Goal: Task Accomplishment & Management: Complete application form

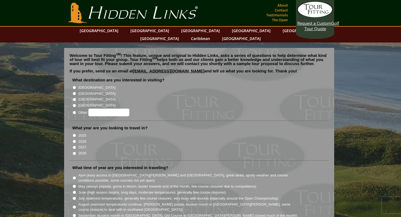
click at [74, 86] on input "[GEOGRAPHIC_DATA]" at bounding box center [75, 88] width 4 height 4
radio input "true"
click at [74, 140] on input "2026" at bounding box center [75, 142] width 4 height 4
radio input "true"
click at [73, 146] on input "2027" at bounding box center [75, 148] width 4 height 4
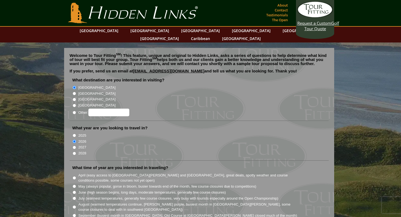
radio input "true"
click at [73, 140] on input "2026" at bounding box center [75, 142] width 4 height 4
radio input "true"
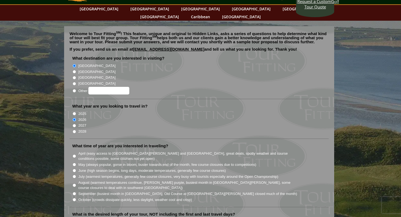
scroll to position [33, 0]
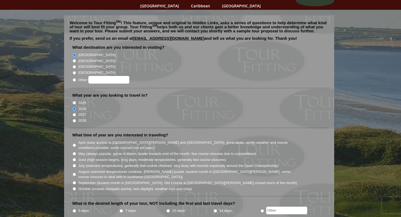
click at [74, 158] on input "June (high season begins, long days, moderate temperatures, generally few cours…" at bounding box center [75, 160] width 4 height 4
radio input "true"
click at [73, 164] on input "July (warmest temperatures, generally few course closures, very busy with touri…" at bounding box center [75, 166] width 4 height 4
radio input "true"
click at [73, 158] on input "June (high season begins, long days, moderate temperatures, generally few cours…" at bounding box center [75, 160] width 4 height 4
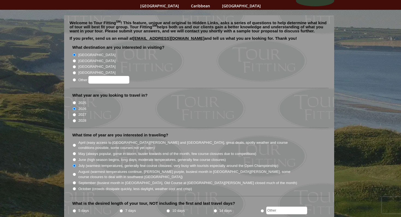
radio input "true"
click at [74, 209] on input "5 days" at bounding box center [75, 211] width 4 height 4
radio input "true"
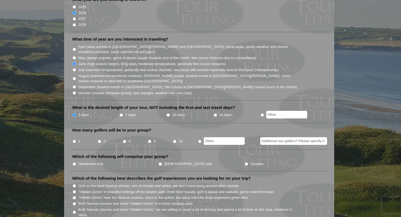
scroll to position [131, 0]
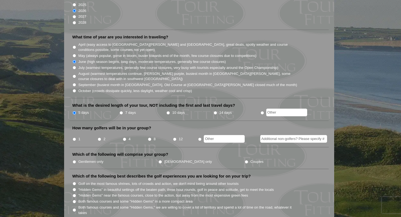
click at [125, 138] on input "4" at bounding box center [125, 140] width 4 height 4
radio input "true"
click at [74, 160] on input "Gentlemen only" at bounding box center [75, 162] width 4 height 4
radio input "true"
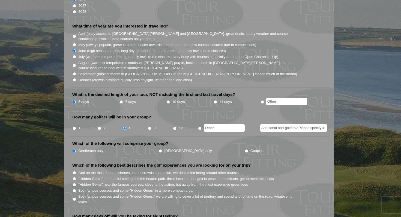
scroll to position [153, 0]
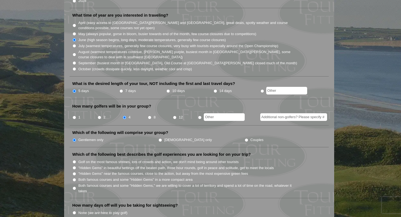
click at [75, 187] on input "Both famous courses and some "Hidden Gems," we are willing to cover a lot of te…" at bounding box center [75, 189] width 4 height 4
radio input "true"
click at [74, 183] on li "Both famous courses and some "Hidden Gems," we are willing to cover a lot of te…" at bounding box center [201, 188] width 258 height 11
click at [75, 178] on input "Both famous courses and some "Hidden Gems" in a more compact area" at bounding box center [75, 180] width 4 height 4
radio input "true"
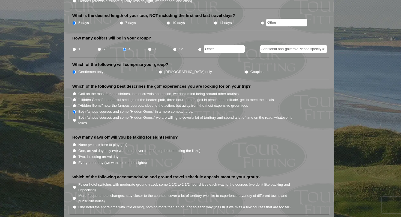
scroll to position [229, 0]
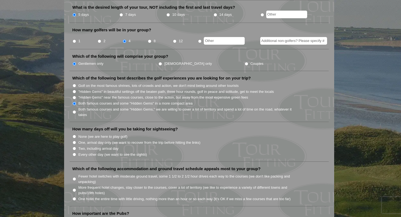
click at [74, 147] on input "Two, including arrival day" at bounding box center [75, 149] width 4 height 4
radio input "true"
click at [70, 148] on li "How many days off will you be taking for sightseeing? None (we are here to play…" at bounding box center [199, 144] width 259 height 35
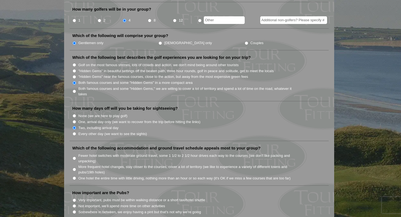
scroll to position [251, 0]
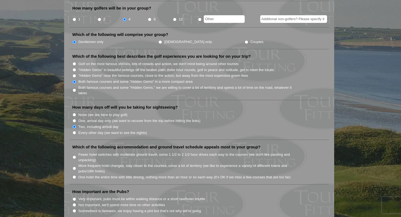
click at [73, 156] on input "Fewer hotel switches with moderate ground travel, some 1 1/2 to 2 1/2 hour driv…" at bounding box center [75, 158] width 4 height 4
radio input "true"
click at [73, 167] on input "More frequent hotel changes, stay closer to the courses, cover a lot of territo…" at bounding box center [75, 169] width 4 height 4
radio input "true"
click at [57, 160] on section "Welcome to Tour Fitting SM ! This feature, unique and original to Hidden Links,…" at bounding box center [200, 197] width 401 height 811
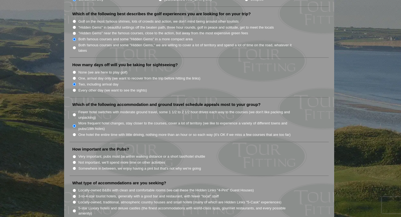
scroll to position [295, 0]
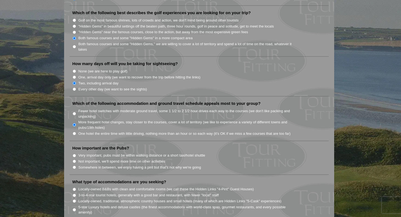
click at [75, 154] on input "Very important, pubs must be within walking distance or a short taxi/hotel shut…" at bounding box center [75, 156] width 4 height 4
radio input "true"
click at [73, 160] on input "Not important, we'll spend more time on other activities" at bounding box center [75, 162] width 4 height 4
radio input "true"
click at [74, 154] on input "Very important, pubs must be within walking distance or a short taxi/hotel shut…" at bounding box center [75, 156] width 4 height 4
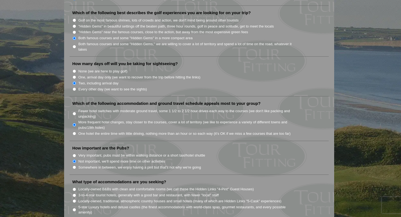
radio input "true"
click at [59, 160] on section "Welcome to Tour Fitting SM ! This feature, unique and original to Hidden Links,…" at bounding box center [200, 153] width 401 height 811
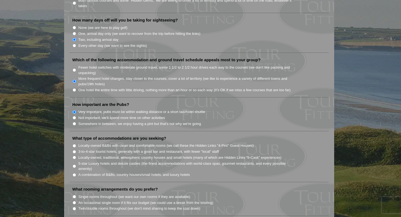
scroll to position [349, 0]
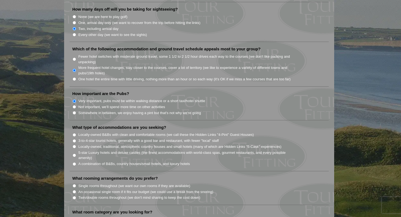
click at [74, 163] on input "A combination of B&Bs, country houses/small hotels, and luxury hotels" at bounding box center [75, 165] width 4 height 4
radio input "true"
click at [55, 180] on section "Welcome to Tour Fitting SM ! This feature, unique and original to Hidden Links,…" at bounding box center [200, 98] width 401 height 811
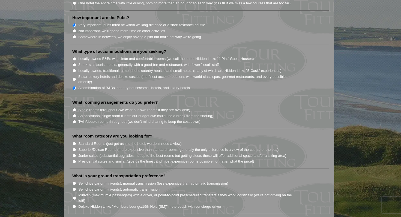
scroll to position [426, 0]
click at [73, 108] on input "Single rooms throughout (we want our own rooms if they are available)" at bounding box center [75, 110] width 4 height 4
radio input "true"
click at [74, 142] on input "Standard Rooms (just get us into the hotel, we don't need a view)" at bounding box center [75, 144] width 4 height 4
radio input "true"
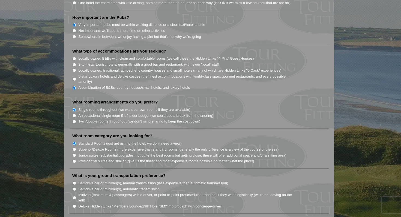
click at [61, 153] on section "Welcome to Tour Fitting SM ! This feature, unique and original to Hidden Links,…" at bounding box center [200, 22] width 401 height 811
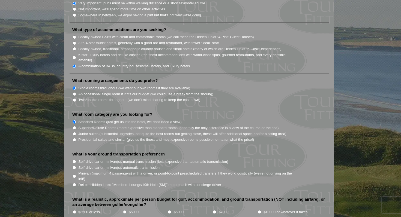
scroll to position [447, 0]
click at [74, 126] on input "Superior/Deluxe Rooms (more expensive than standard rooms, generally the only d…" at bounding box center [75, 128] width 4 height 4
radio input "true"
click at [51, 153] on section "Welcome to Tour Fitting SM ! This feature, unique and original to Hidden Links,…" at bounding box center [200, 0] width 401 height 811
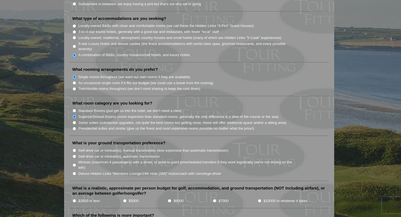
click at [74, 164] on input "Minivan (maximum 4 passengers) with a driver, or point-to-point prescheduled tr…" at bounding box center [75, 166] width 4 height 4
radio input "true"
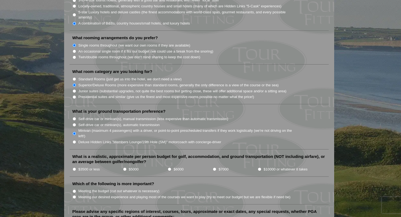
scroll to position [491, 0]
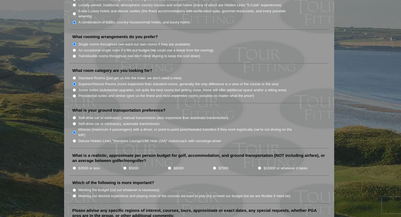
click at [125, 165] on li "$5000" at bounding box center [145, 168] width 45 height 6
click at [123, 167] on input "$5000" at bounding box center [125, 169] width 4 height 4
radio input "true"
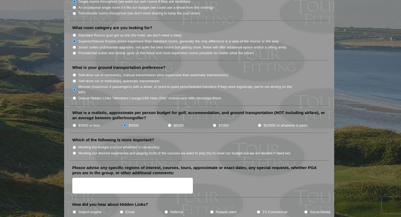
scroll to position [535, 0]
click at [74, 151] on input "Meeting our desired experience and playing most of the courses we want to play …" at bounding box center [75, 153] width 4 height 4
radio input "true"
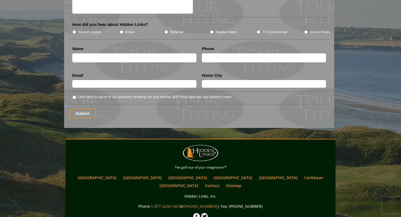
scroll to position [720, 0]
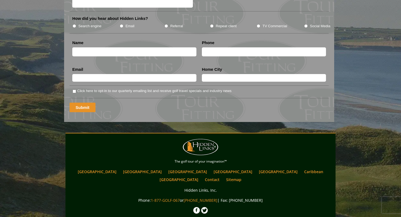
click at [79, 103] on input "Submit" at bounding box center [83, 108] width 26 height 10
